Goal: Task Accomplishment & Management: Use online tool/utility

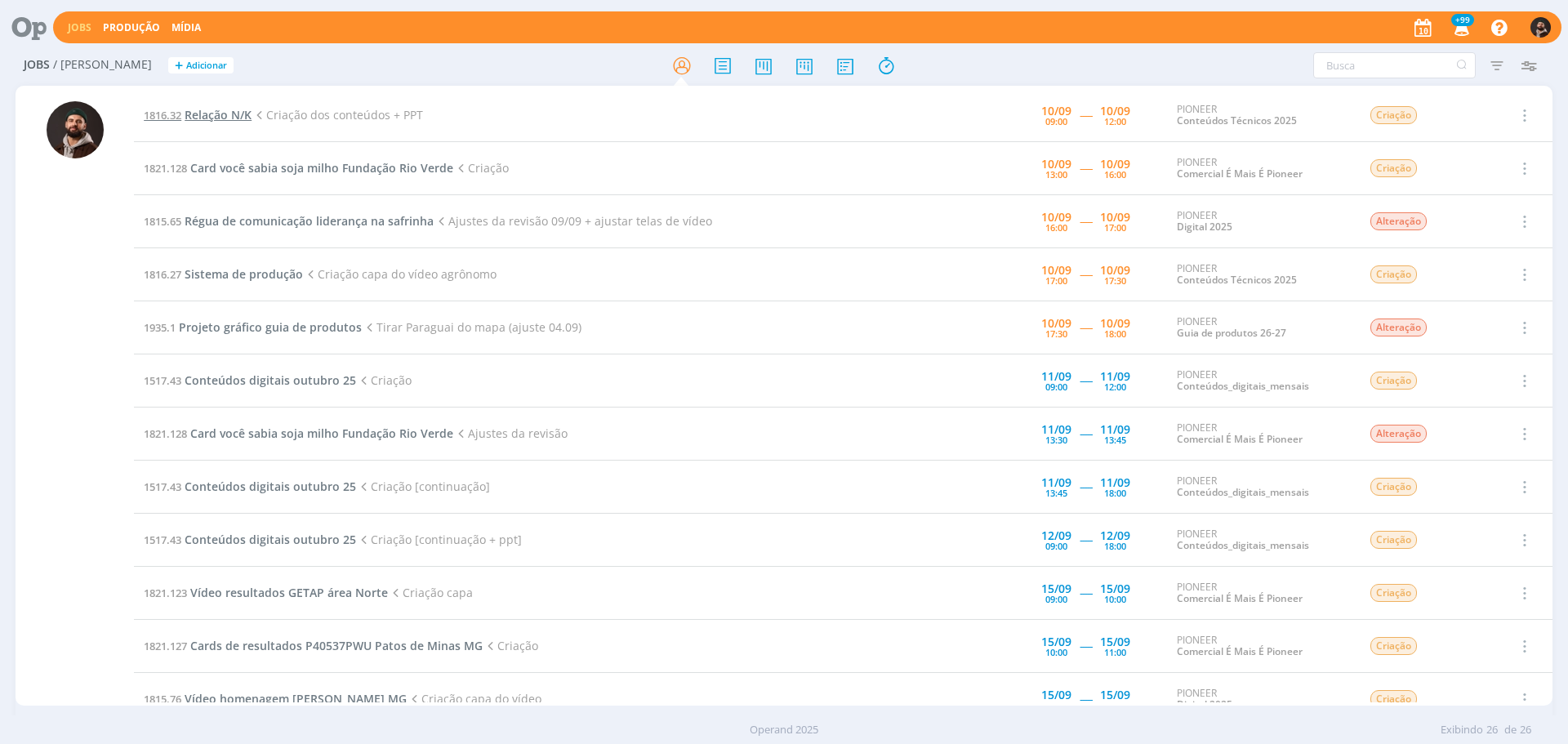
click at [202, 114] on span "Relação N/K" at bounding box center [218, 114] width 67 height 15
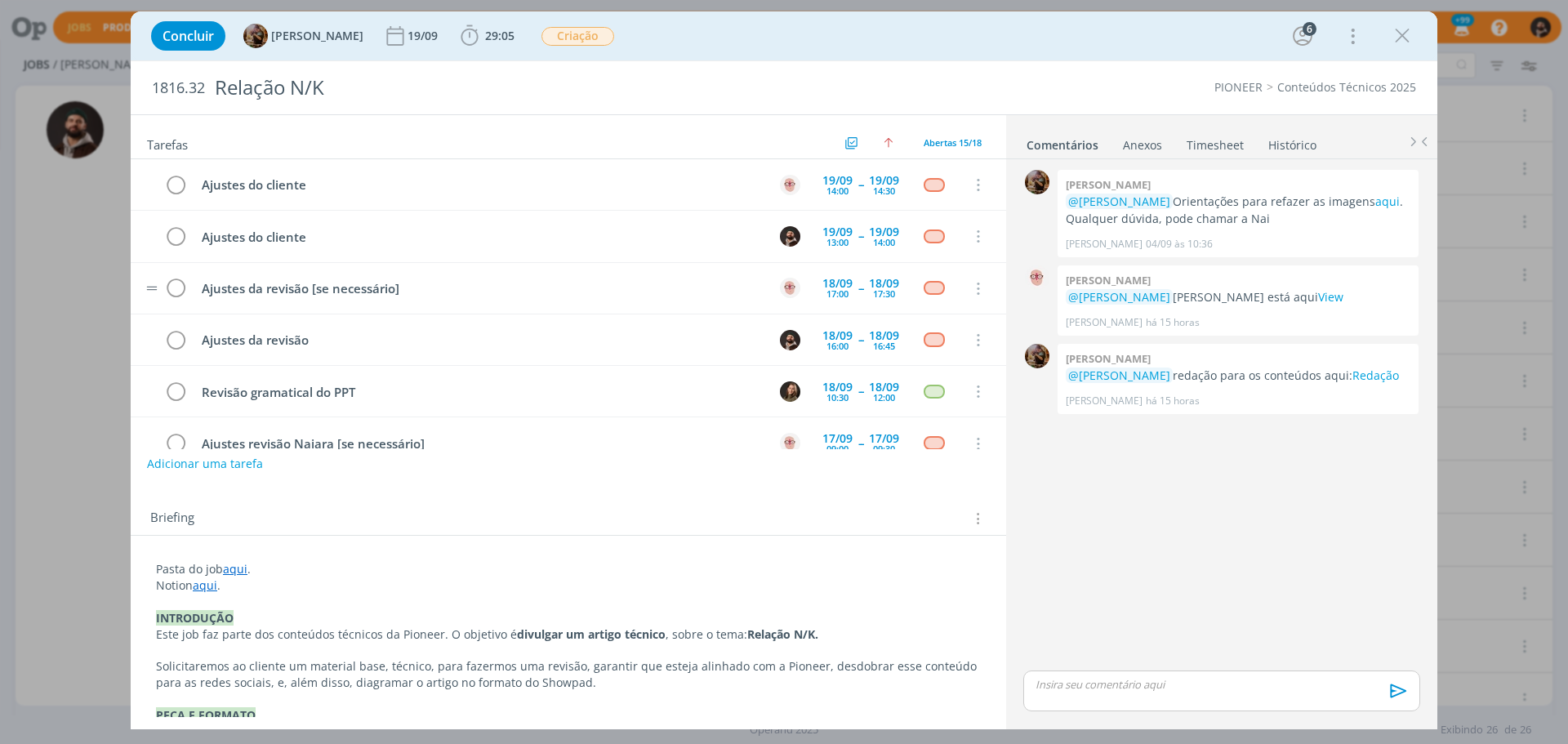
scroll to position [498, 0]
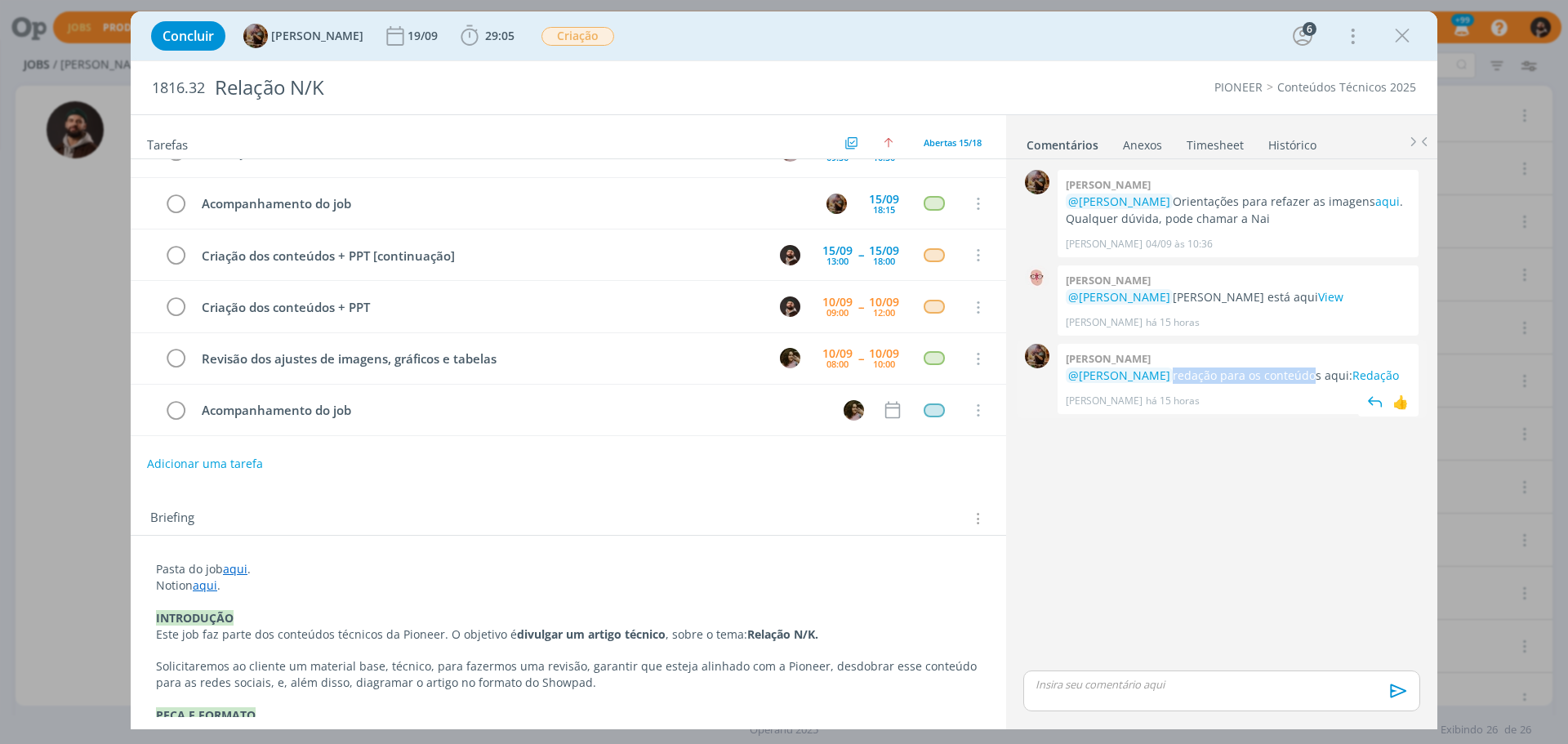
drag, startPoint x: 1165, startPoint y: 378, endPoint x: 1296, endPoint y: 372, distance: 131.1
click at [1296, 372] on p "@[PERSON_NAME] redação para os conteúdos aqui: Redação" at bounding box center [1238, 376] width 344 height 16
drag, startPoint x: 1340, startPoint y: 375, endPoint x: 1171, endPoint y: 374, distance: 169.0
click at [1171, 374] on p "@[PERSON_NAME] redação para os conteúdos aqui: Redação" at bounding box center [1238, 376] width 344 height 16
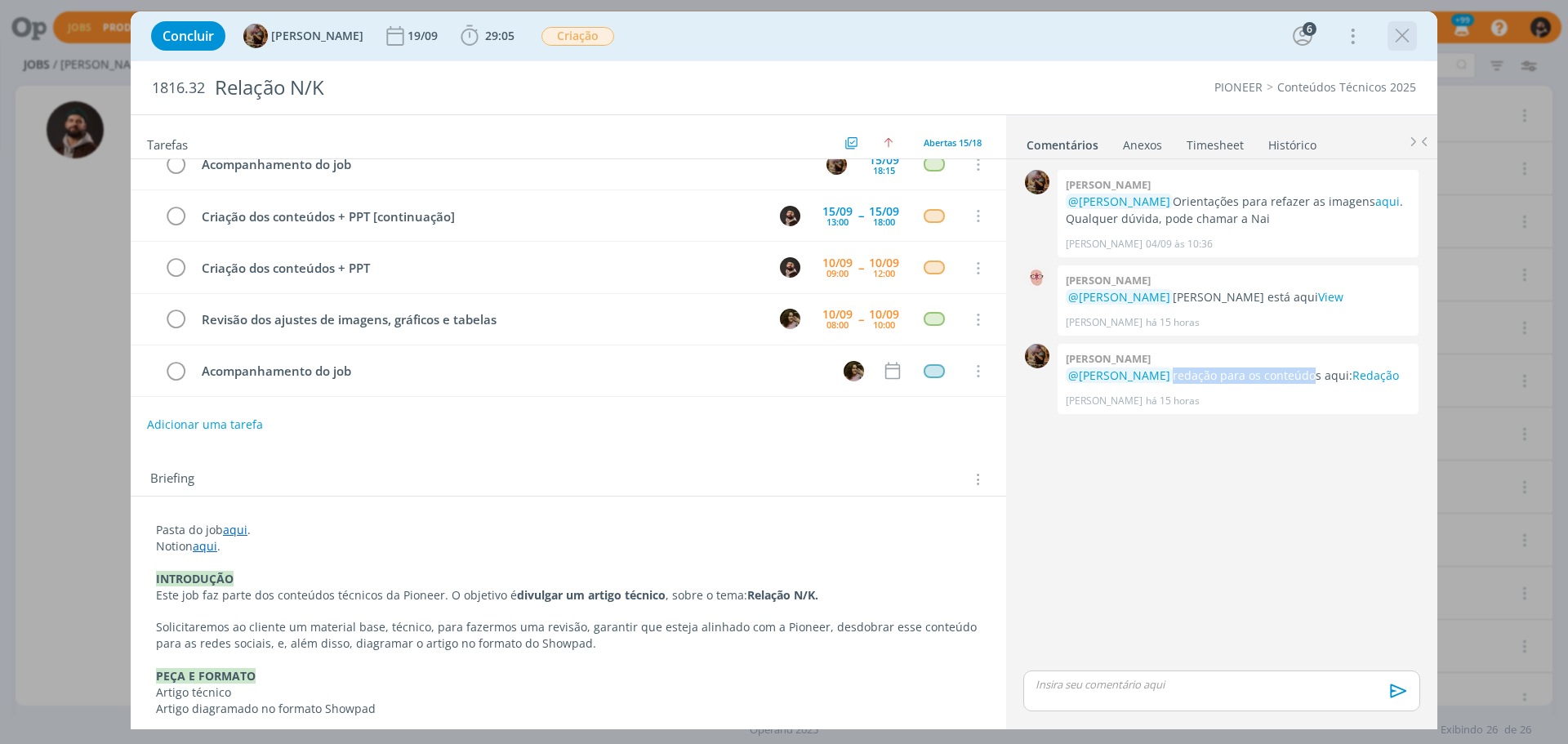
scroll to position [40, 0]
click at [1407, 37] on icon "dialog" at bounding box center [1401, 35] width 24 height 24
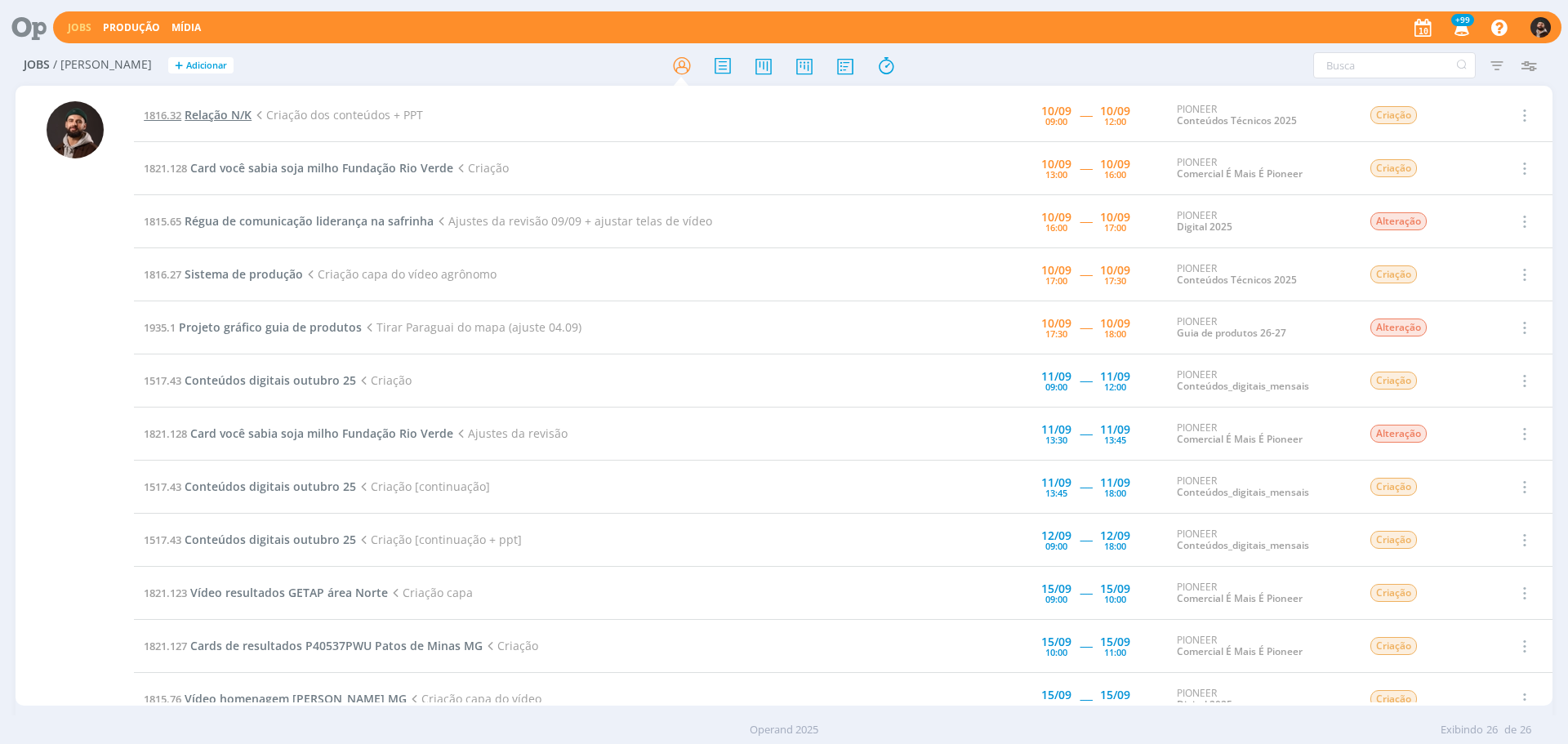
click at [212, 116] on span "Relação N/K" at bounding box center [218, 114] width 67 height 15
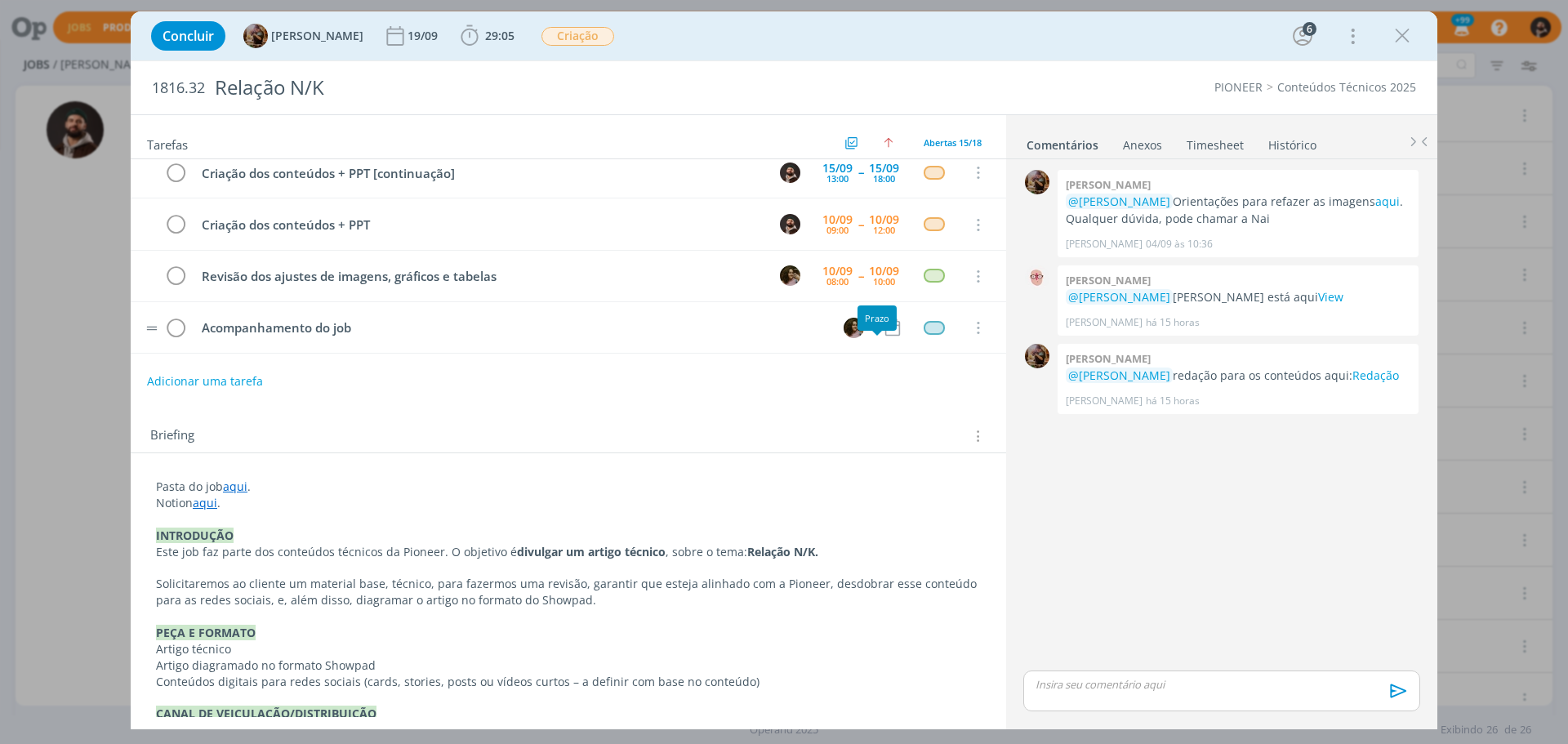
scroll to position [163, 0]
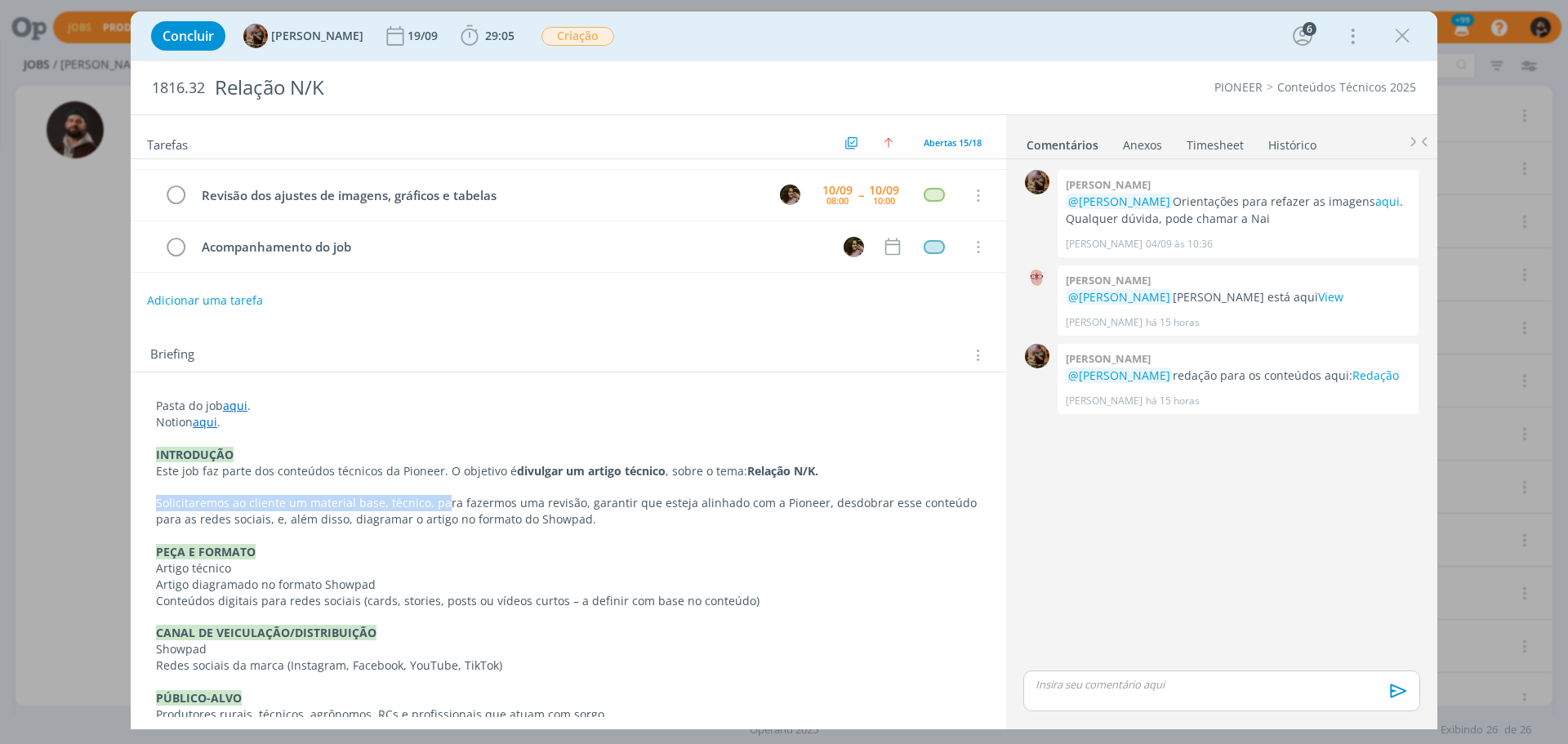
drag, startPoint x: 153, startPoint y: 503, endPoint x: 494, endPoint y: 525, distance: 341.7
click at [612, 519] on p "Solicitaremos ao cliente um material base, técnico, para fazermos uma revisão, …" at bounding box center [568, 512] width 823 height 33
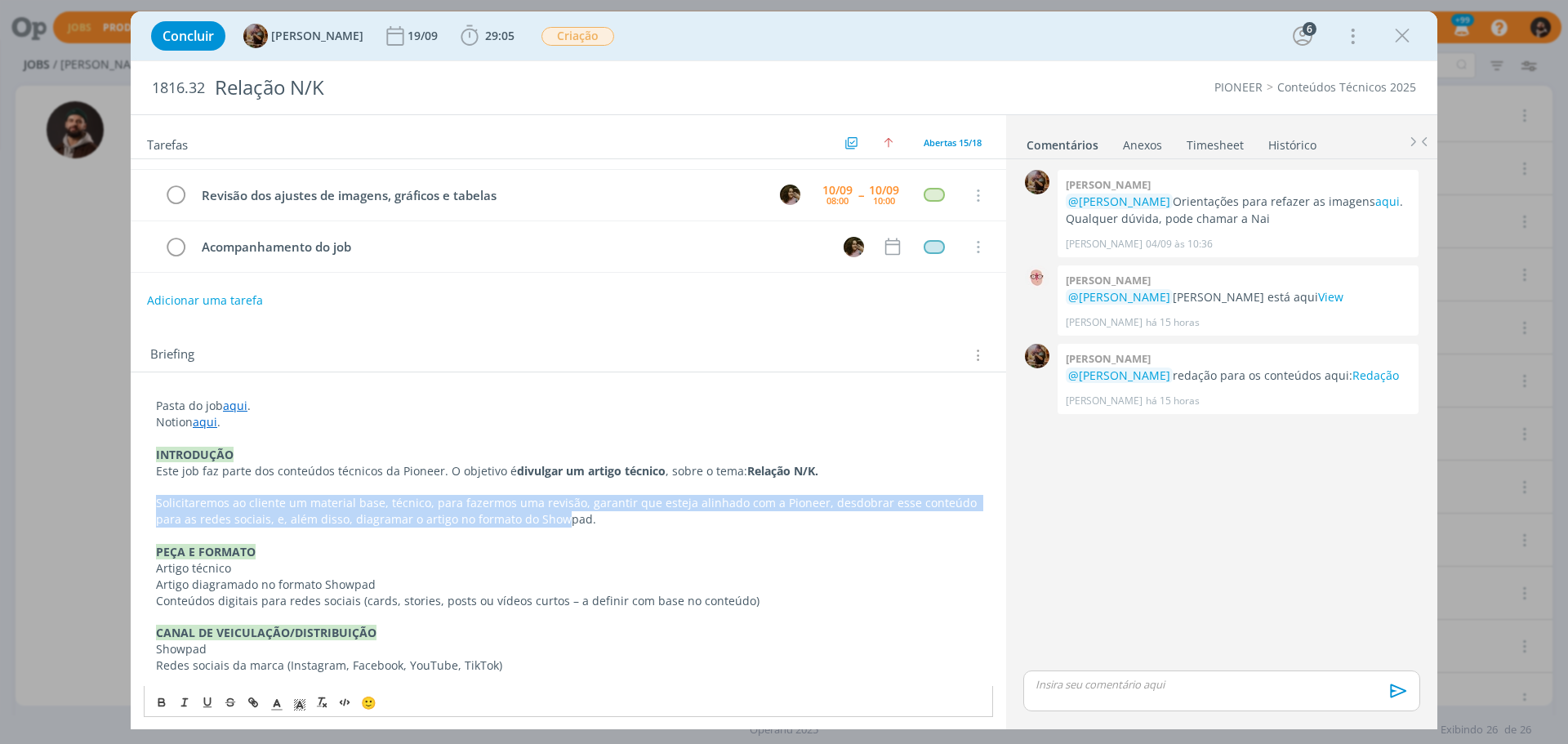
drag, startPoint x: 159, startPoint y: 500, endPoint x: 559, endPoint y: 517, distance: 400.4
click at [559, 517] on p "Solicitaremos ao cliente um material base, técnico, para fazermos uma revisão, …" at bounding box center [568, 511] width 825 height 33
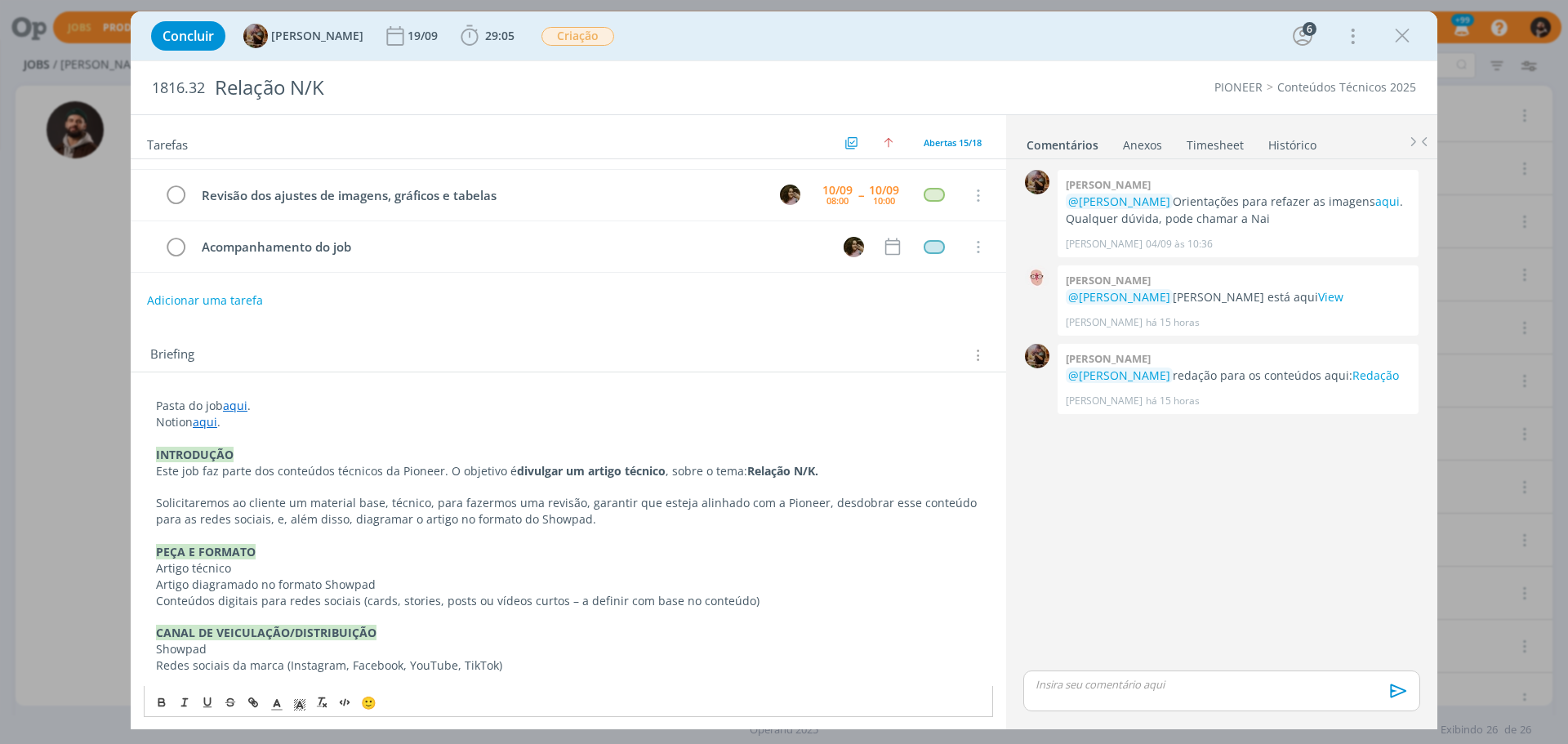
click at [612, 521] on p "Solicitaremos ao cliente um material base, técnico, para fazermos uma revisão, …" at bounding box center [568, 511] width 825 height 33
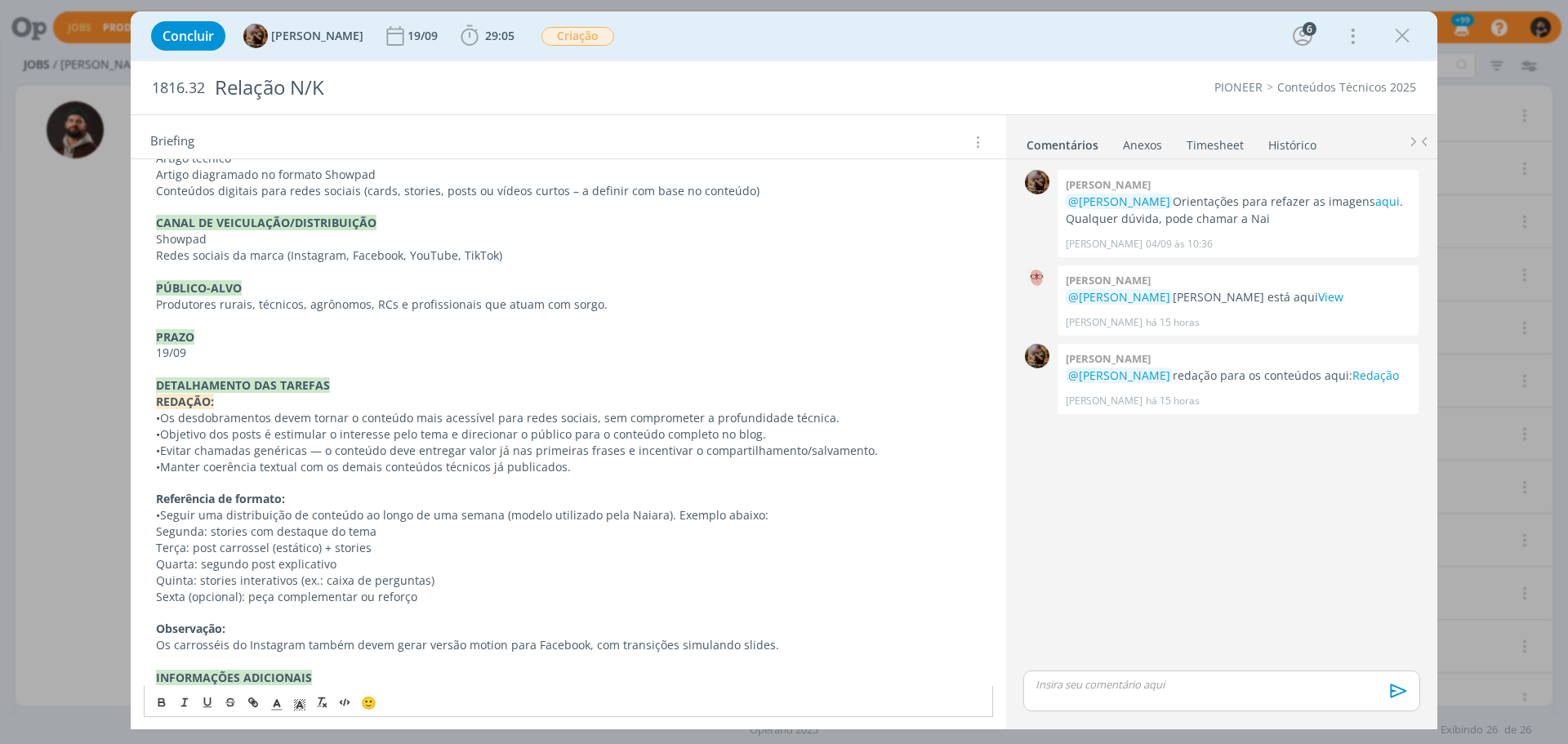
scroll to position [575, 0]
click at [1363, 378] on link "Redação" at bounding box center [1375, 375] width 46 height 15
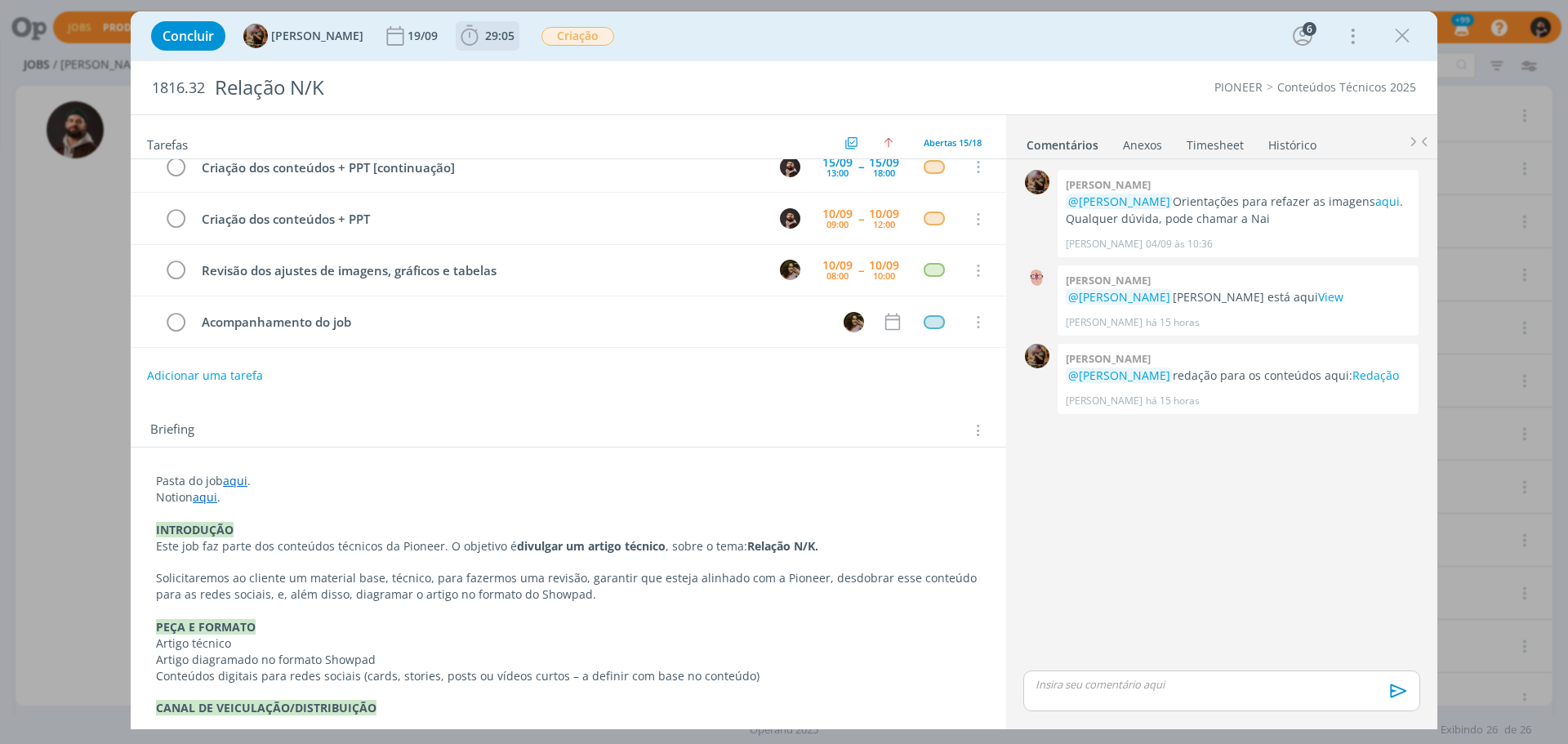
scroll to position [87, 0]
click at [461, 30] on div "Concluir [PERSON_NAME] 19/09 29:05 Iniciar Apontar Data * [DATE] Horas * 00:00 …" at bounding box center [784, 35] width 1282 height 39
click at [498, 38] on span "29:05" at bounding box center [500, 35] width 29 height 15
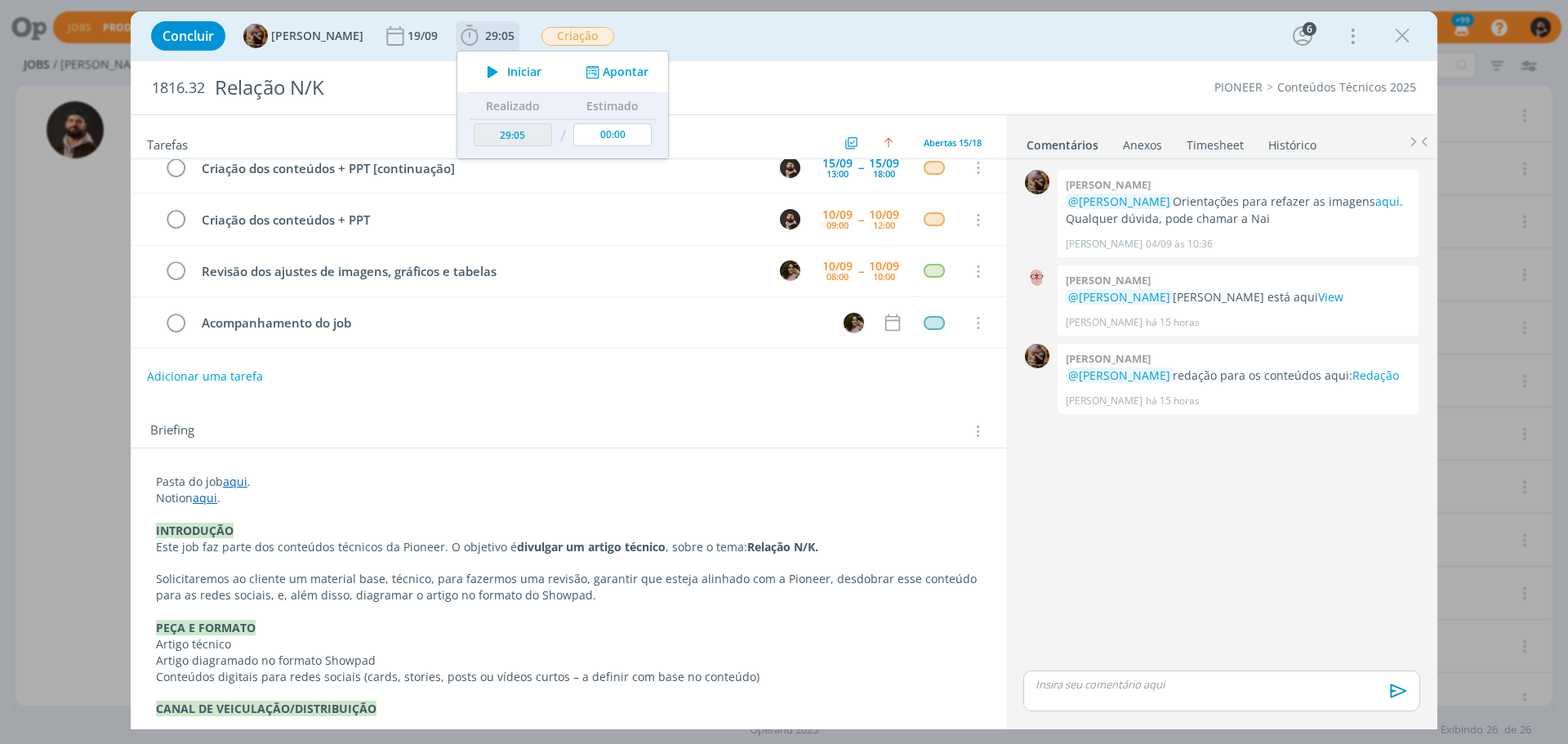
click at [526, 67] on span "Iniciar" at bounding box center [524, 72] width 34 height 12
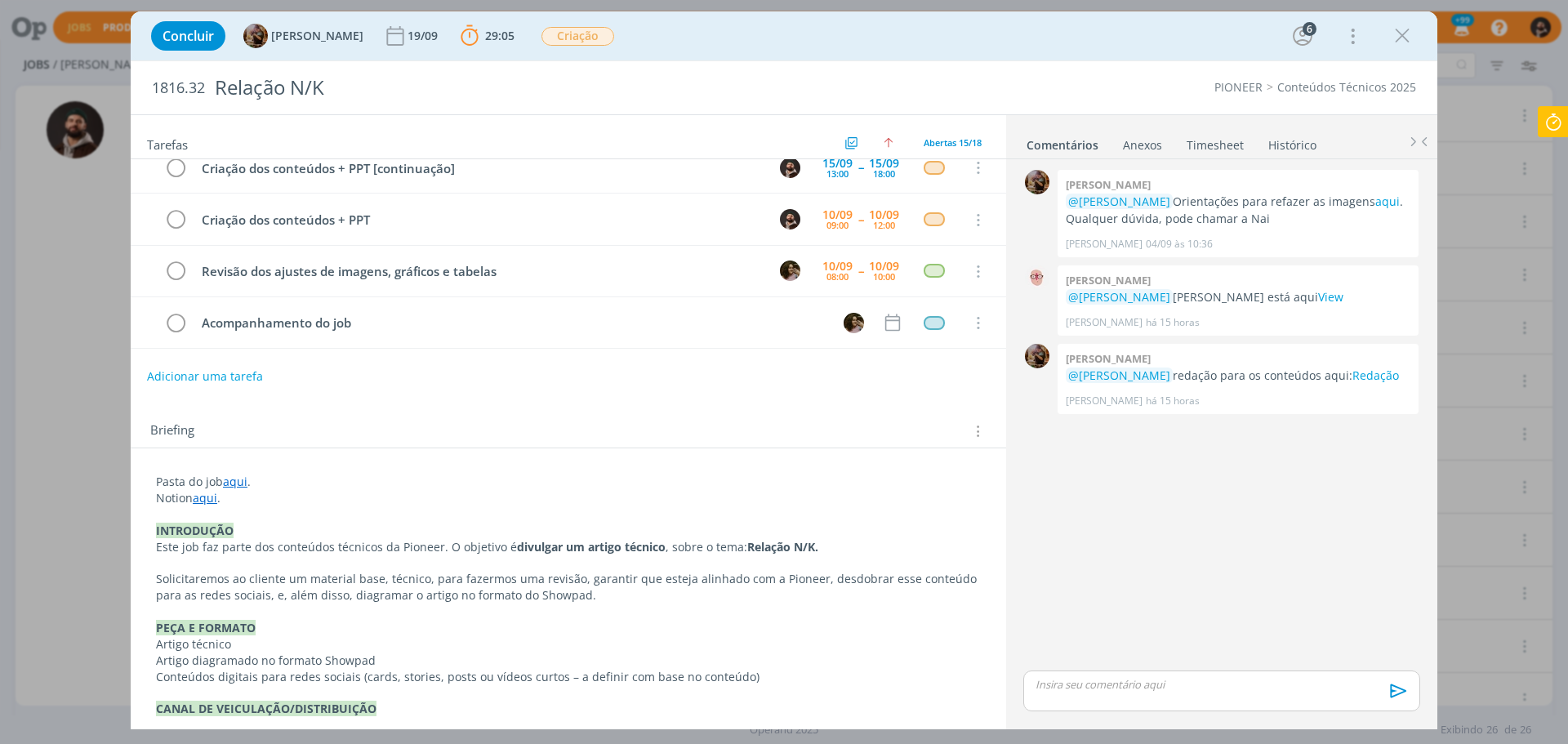
click at [296, 482] on p "Pasta do job aqui ." at bounding box center [568, 482] width 825 height 16
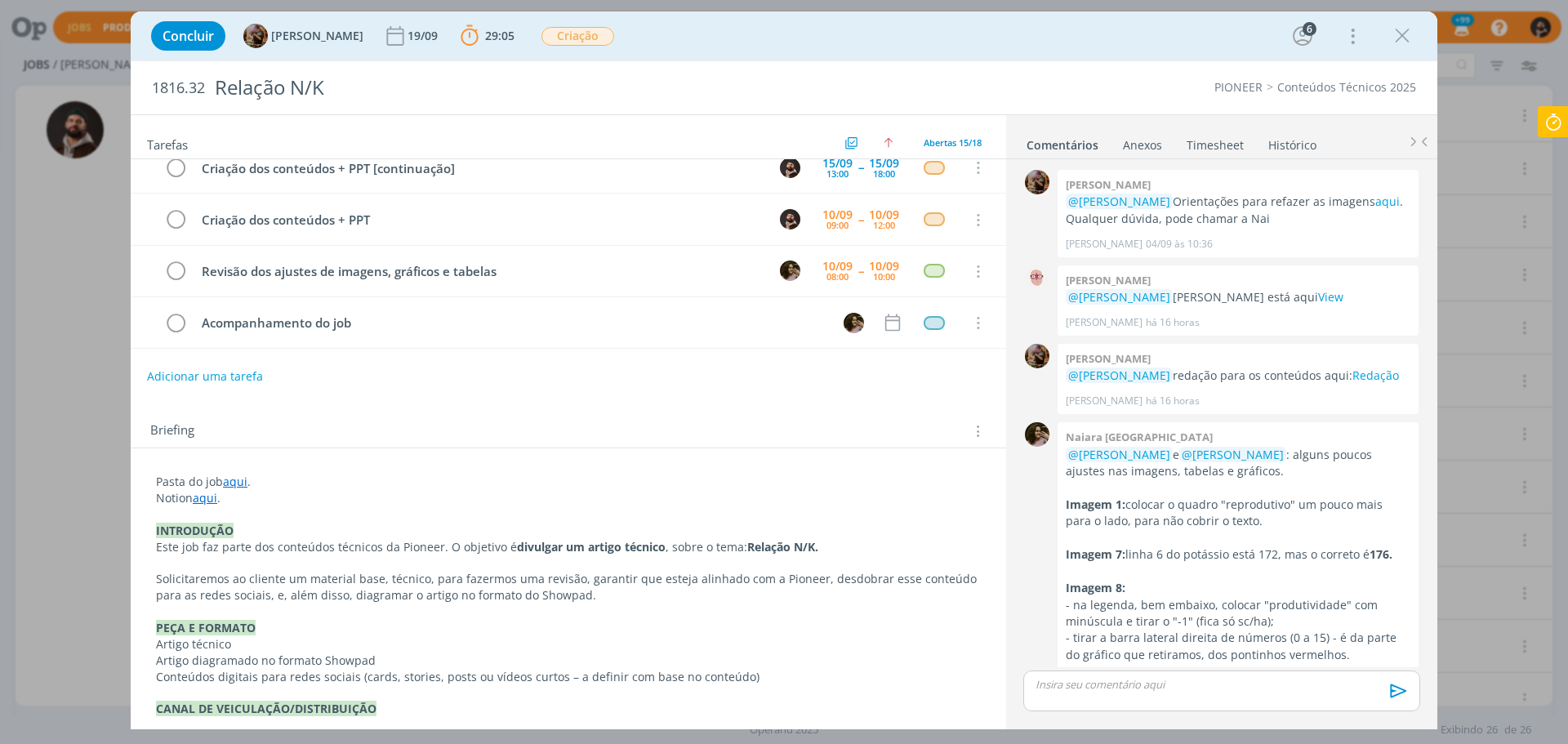
scroll to position [46, 0]
